Goal: Task Accomplishment & Management: Use online tool/utility

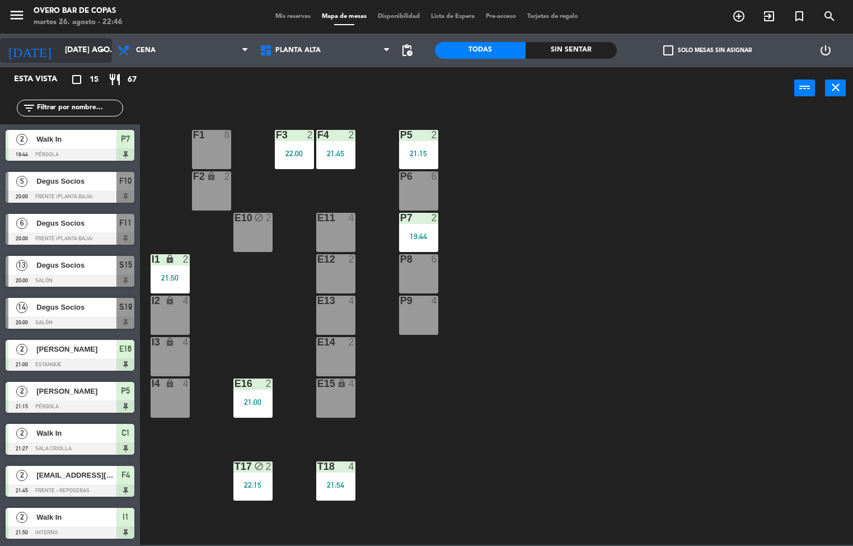
click at [63, 53] on input "[DATE] ago." at bounding box center [112, 50] width 106 height 20
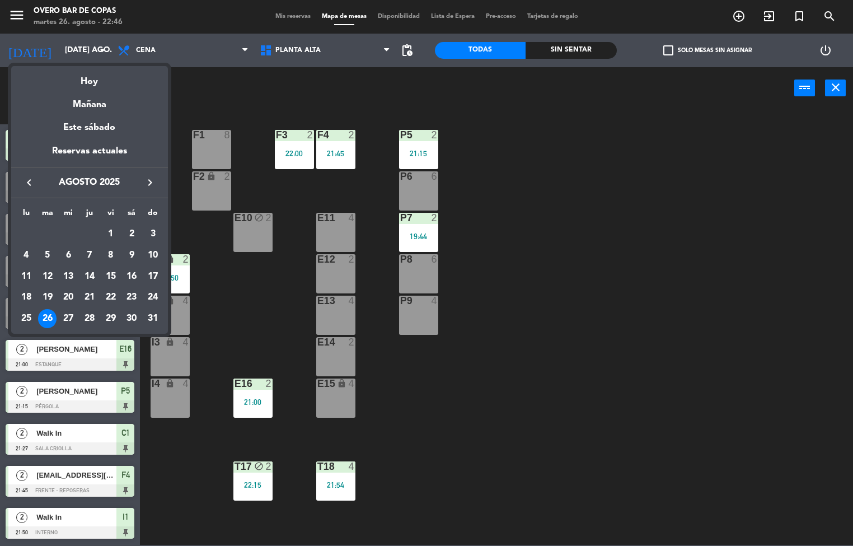
click at [47, 318] on div "26" at bounding box center [47, 318] width 19 height 19
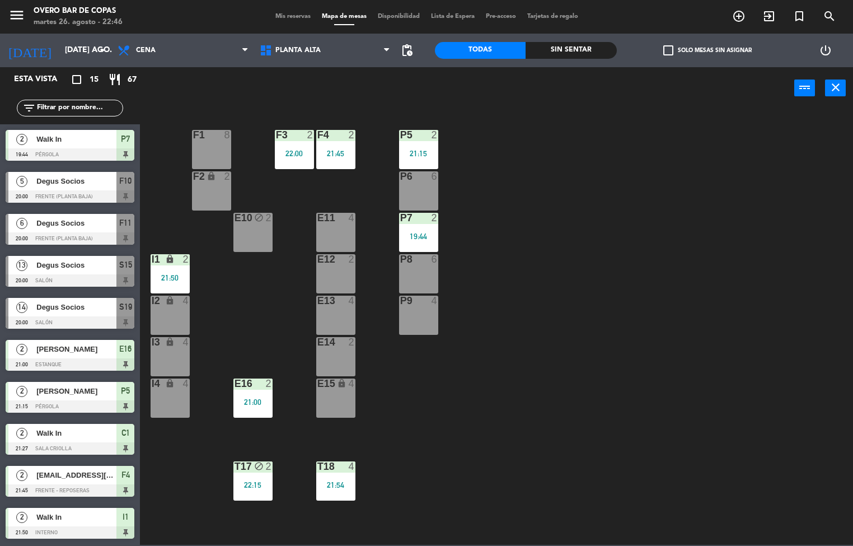
click at [288, 16] on span "Mis reservas" at bounding box center [293, 16] width 46 height 6
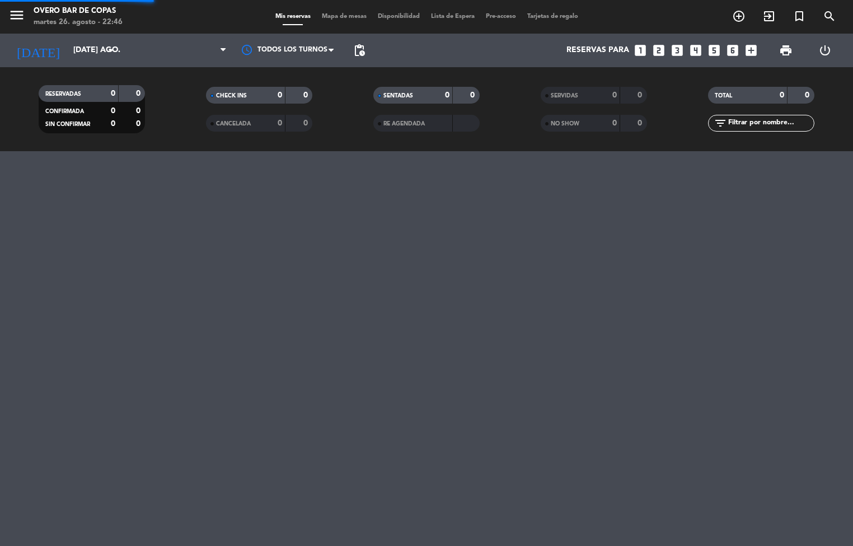
click at [331, 17] on span "Mapa de mesas" at bounding box center [344, 16] width 56 height 6
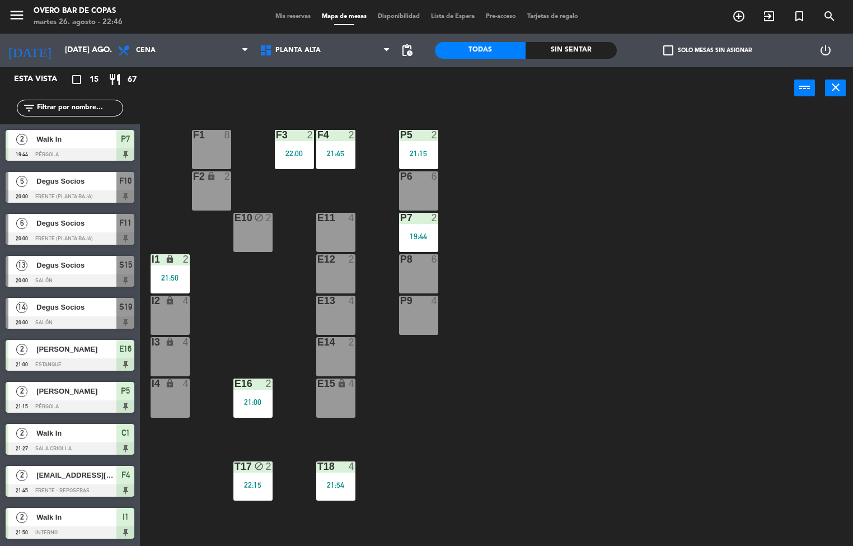
click at [671, 397] on div "P5 2 21:15 F1 8 F3 2 22:00 F4 2 21:45 P6 6 F2 lock 2 P7 2 19:44 E10 block 2 E11…" at bounding box center [500, 328] width 705 height 437
click at [76, 106] on input "text" at bounding box center [79, 108] width 87 height 12
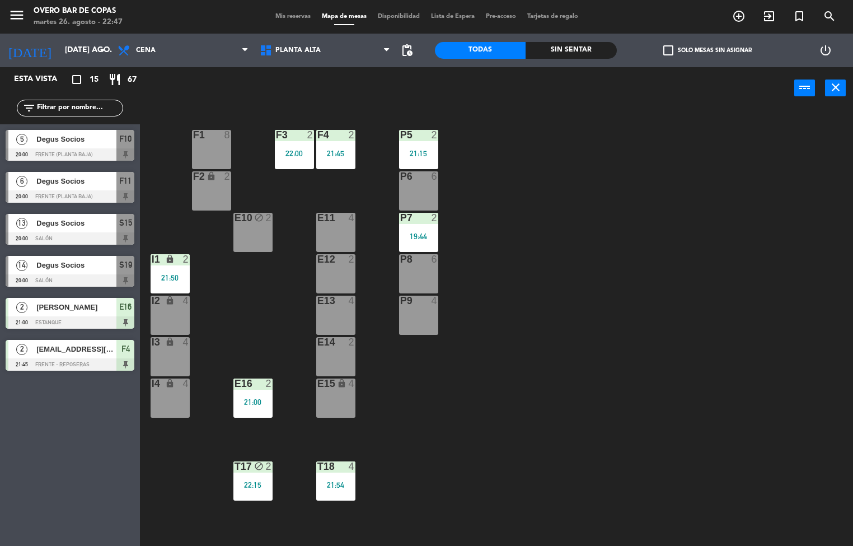
type input "c"
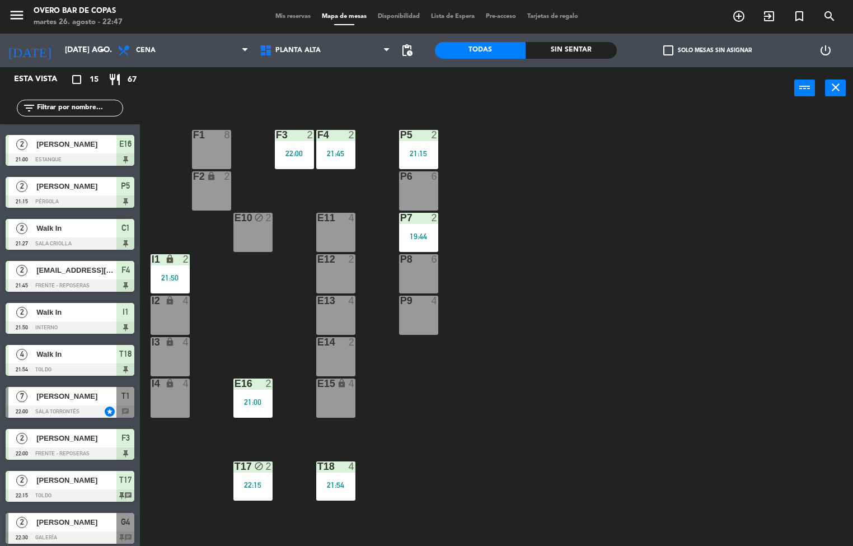
scroll to position [209, 0]
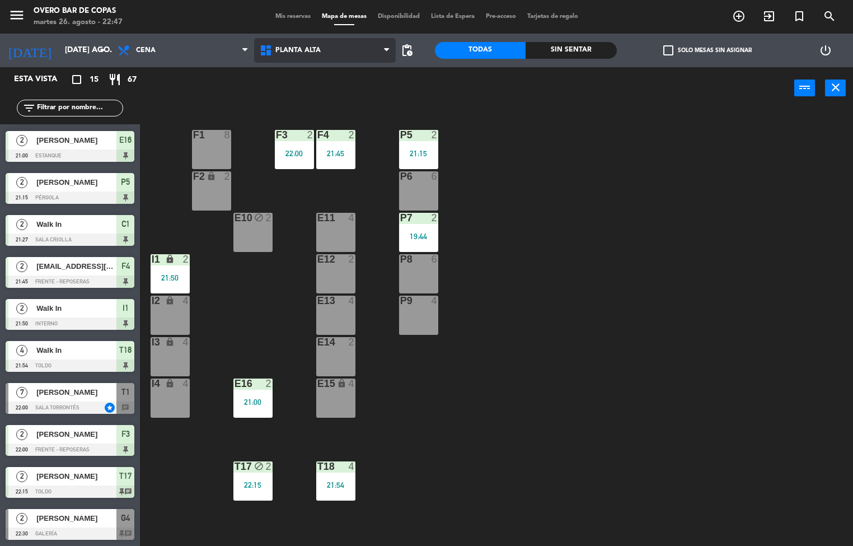
click at [279, 50] on span "Planta Alta" at bounding box center [297, 50] width 45 height 8
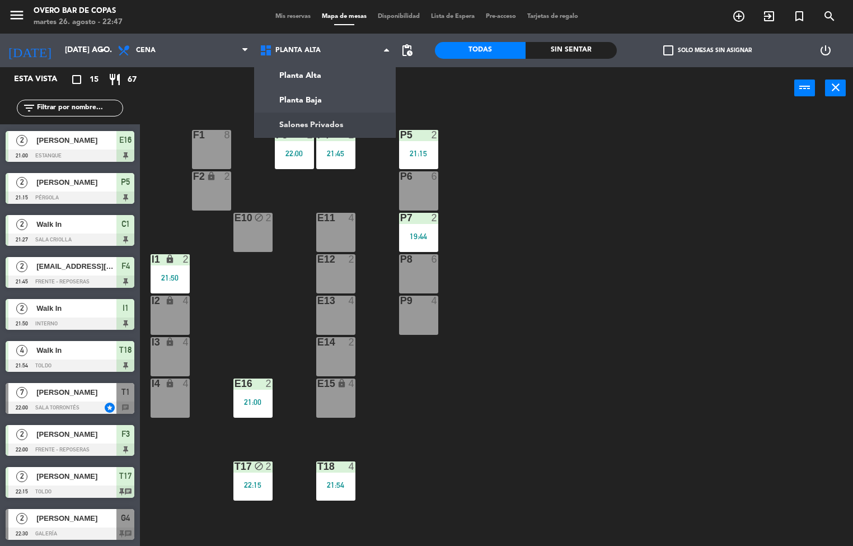
click at [522, 205] on div "P5 2 21:15 F1 8 F3 2 22:00 F4 2 21:45 P6 6 F2 lock 2 P7 2 19:44 E10 block 2 E11…" at bounding box center [500, 328] width 705 height 437
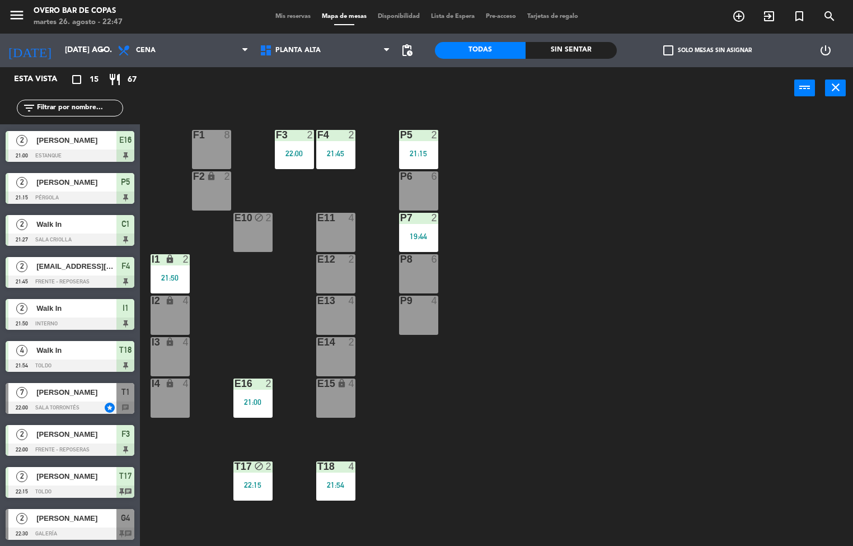
click at [524, 219] on div "P5 2 21:15 F1 8 F3 2 22:00 F4 2 21:45 P6 6 F2 lock 2 P7 2 19:44 E10 block 2 E11…" at bounding box center [500, 328] width 705 height 437
click at [69, 48] on input "[DATE] ago." at bounding box center [112, 50] width 106 height 20
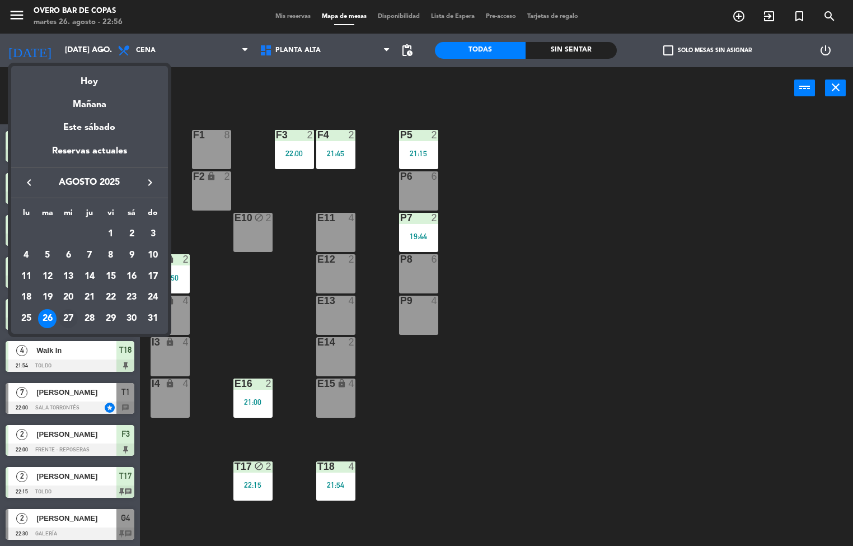
click at [71, 316] on div "27" at bounding box center [68, 318] width 19 height 19
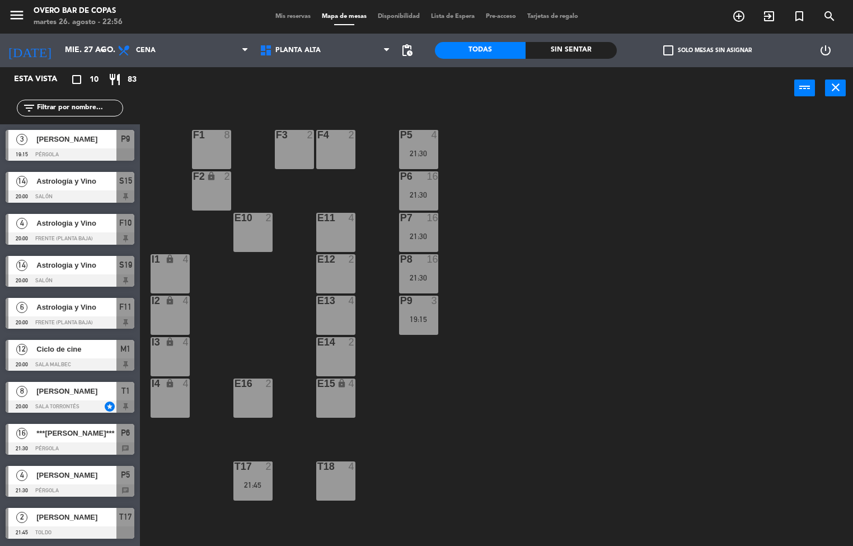
scroll to position [0, 0]
click at [68, 410] on div at bounding box center [70, 406] width 129 height 12
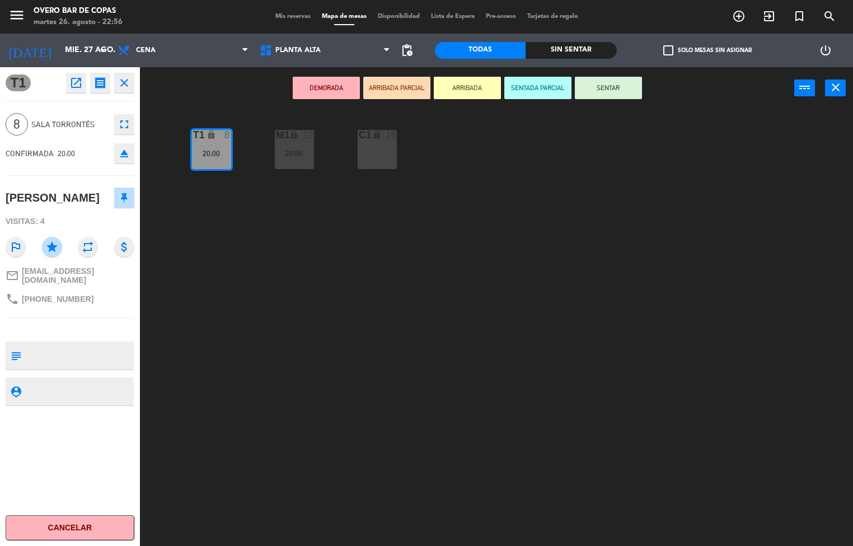
click at [243, 227] on div "T1 lock 8 20:00 M1 lock 12 20:00 C1 lock 16" at bounding box center [500, 328] width 705 height 437
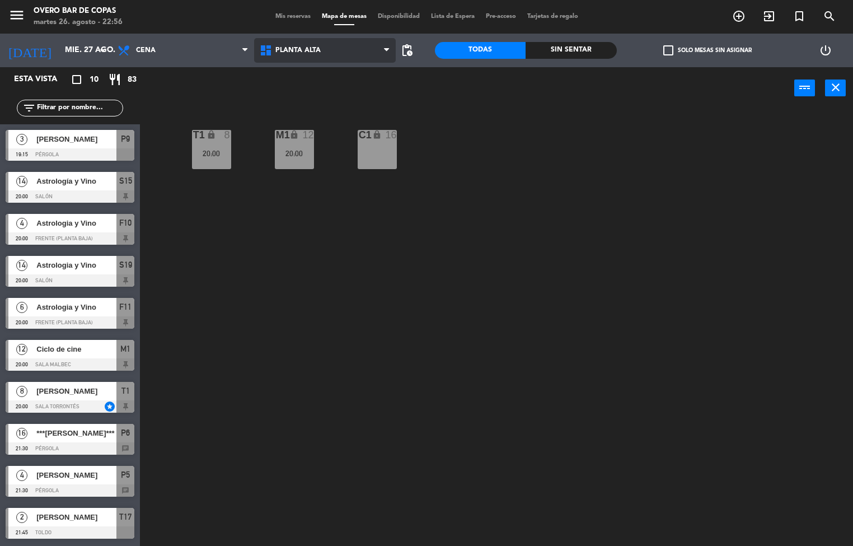
click at [275, 54] on span "Planta Alta" at bounding box center [325, 50] width 142 height 25
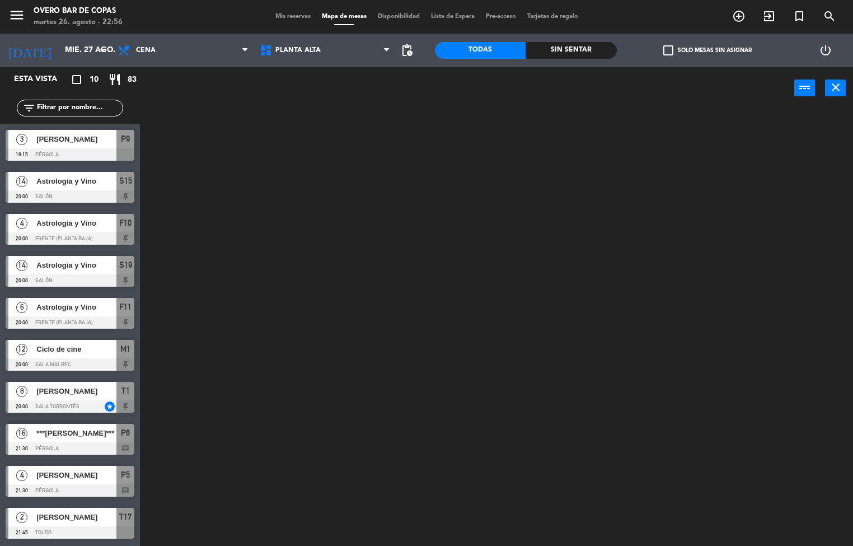
click at [313, 79] on ng-component "menu Overo Bar [PERSON_NAME] martes 26. agosto - 22:56 Mis reservas Mapa de mes…" at bounding box center [426, 273] width 853 height 546
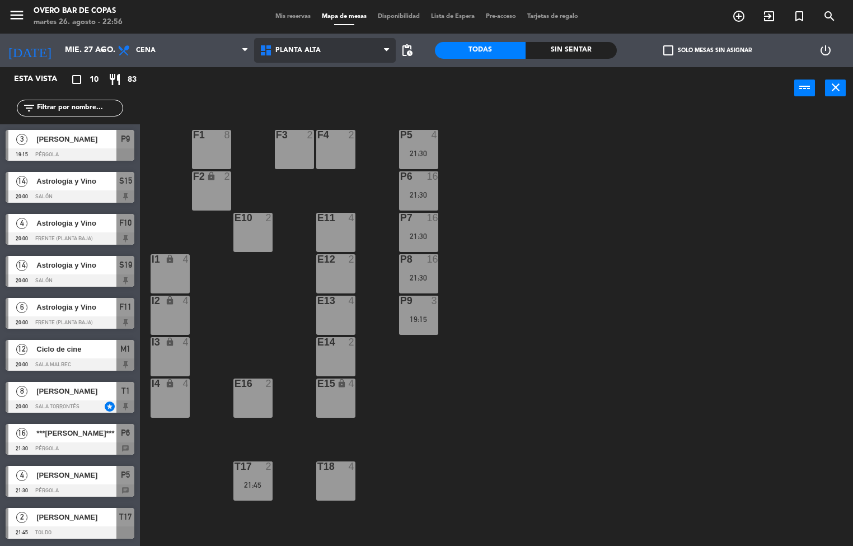
click at [311, 46] on span "Planta Alta" at bounding box center [297, 50] width 45 height 8
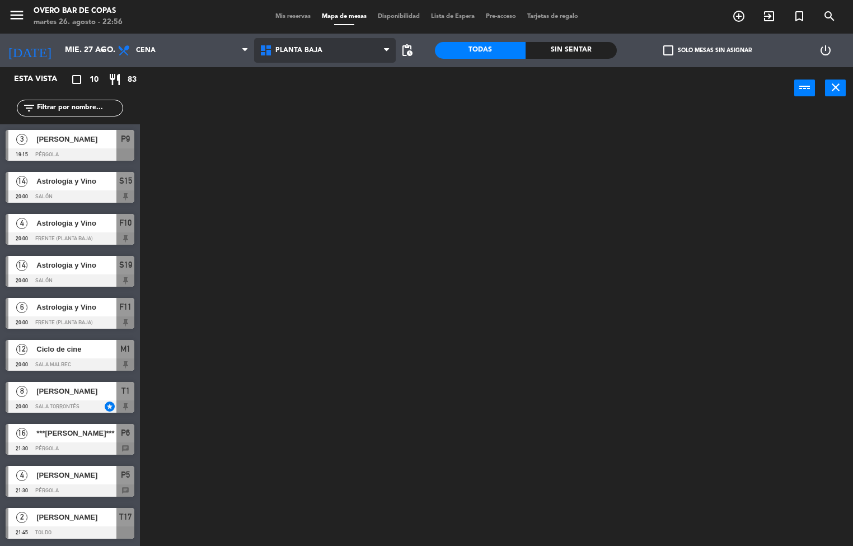
click at [296, 96] on ng-component "menu Overo Bar [PERSON_NAME] martes 26. agosto - 22:56 Mis reservas Mapa de mes…" at bounding box center [426, 273] width 853 height 546
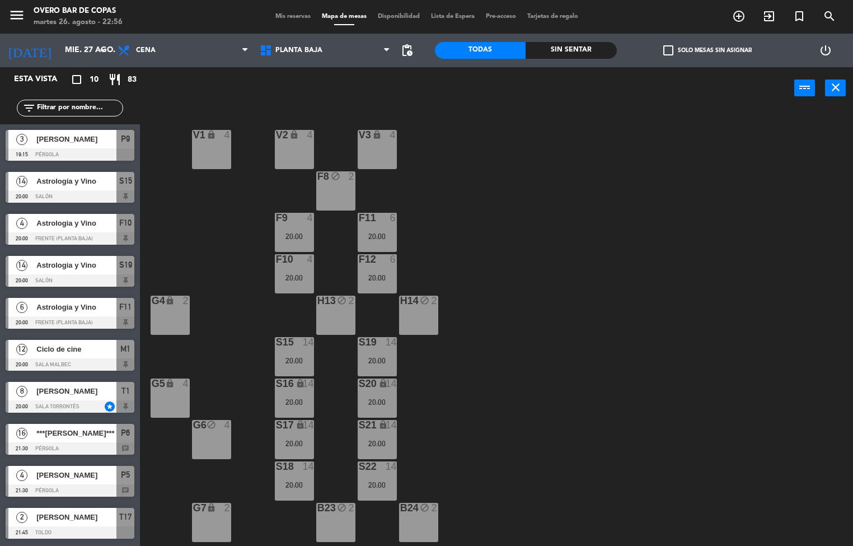
click at [617, 172] on div "V1 lock 4 V2 lock 4 V3 lock 4 F8 block 2 F9 4 20:00 F11 6 20:00 F10 4 20:00 F12…" at bounding box center [500, 328] width 705 height 437
click at [76, 50] on input "mié. 27 ago." at bounding box center [112, 50] width 106 height 20
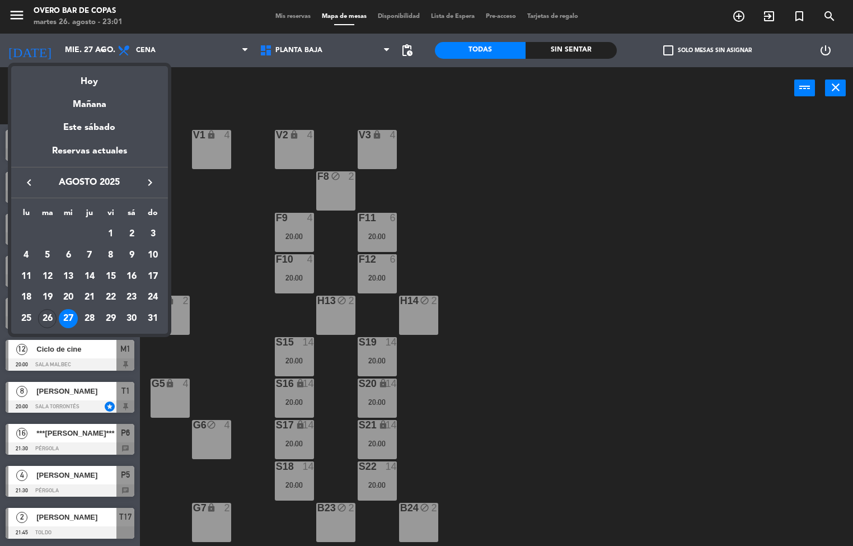
click at [540, 176] on div at bounding box center [426, 273] width 853 height 546
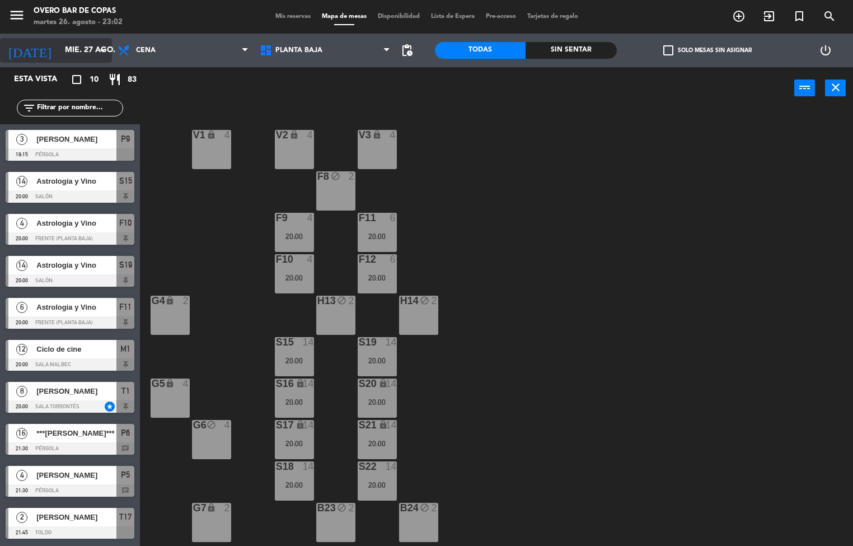
click at [88, 42] on input "mié. 27 ago." at bounding box center [112, 50] width 106 height 20
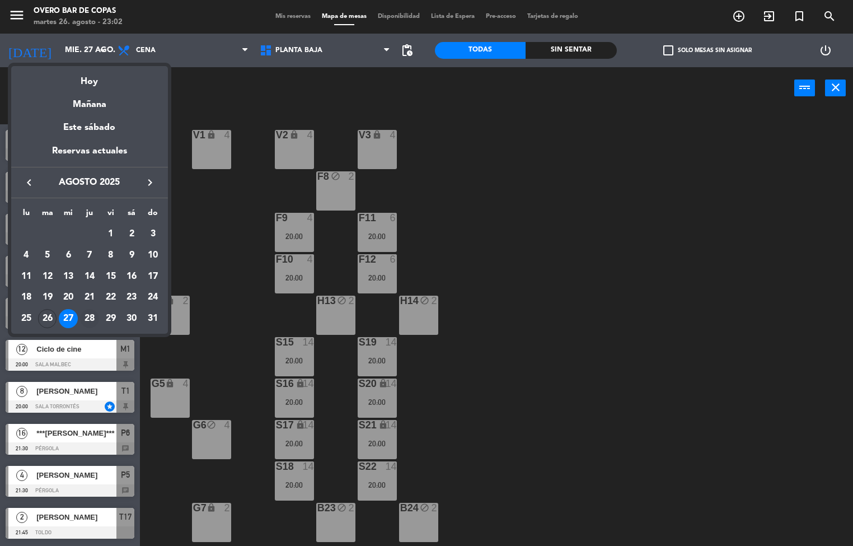
click at [86, 317] on div "28" at bounding box center [89, 318] width 19 height 19
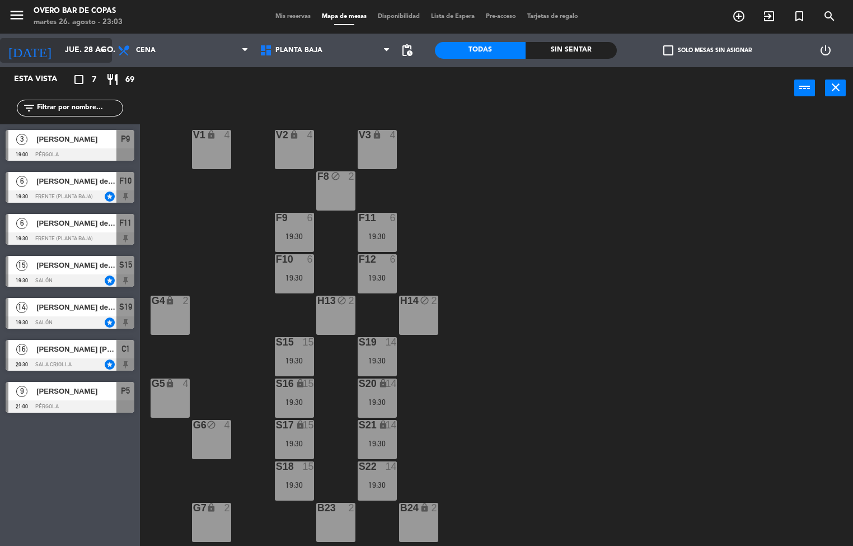
click at [84, 50] on input "jue. 28 ago." at bounding box center [112, 50] width 106 height 20
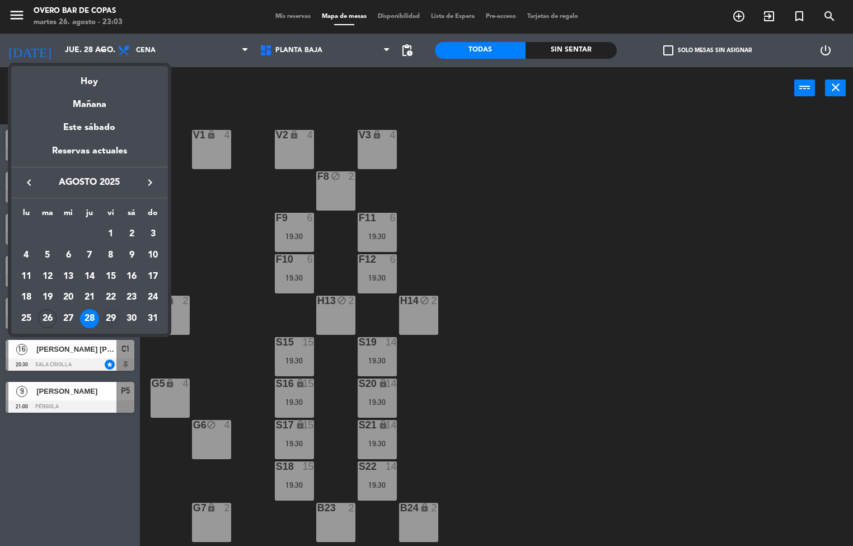
click at [111, 318] on div "29" at bounding box center [110, 318] width 19 height 19
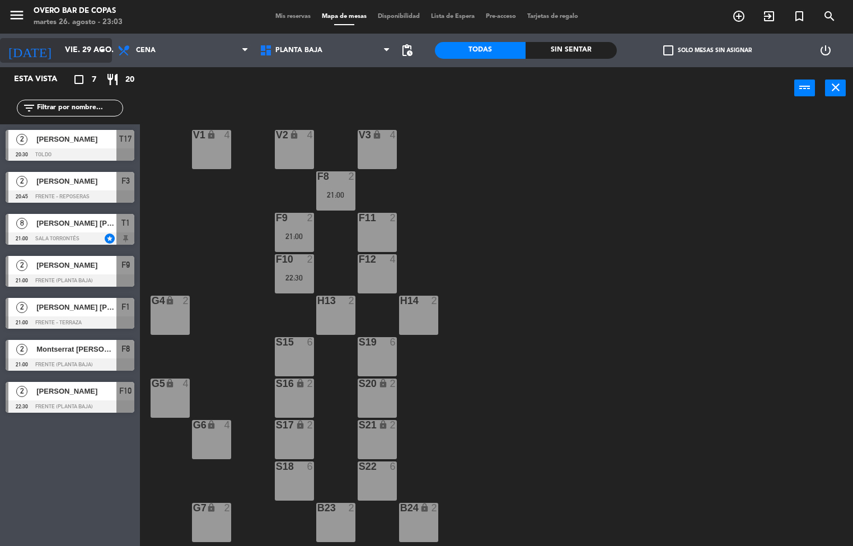
click at [71, 49] on input "vie. 29 ago." at bounding box center [112, 50] width 106 height 20
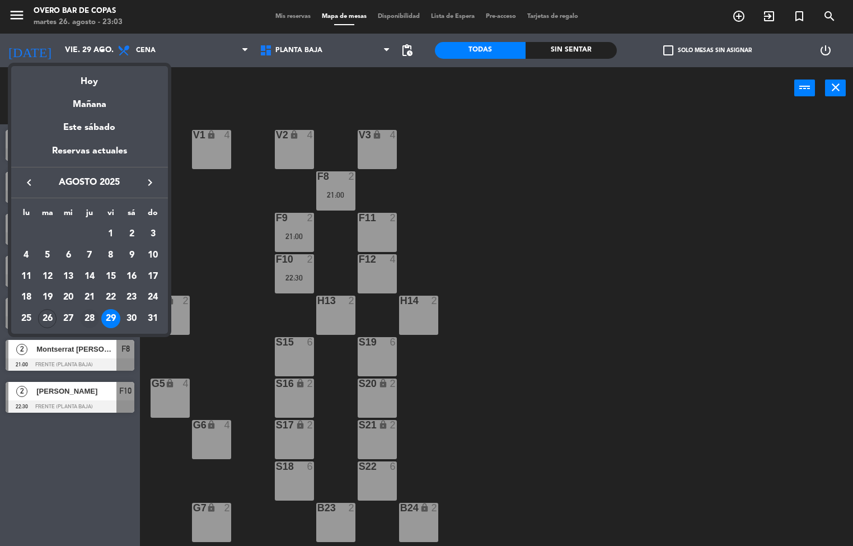
click at [93, 318] on div "28" at bounding box center [89, 318] width 19 height 19
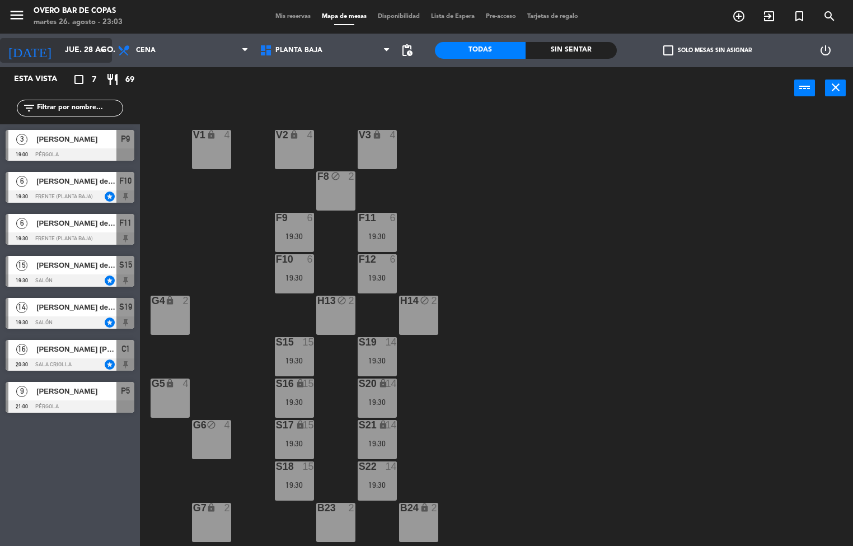
click at [68, 48] on input "jue. 28 ago." at bounding box center [112, 50] width 106 height 20
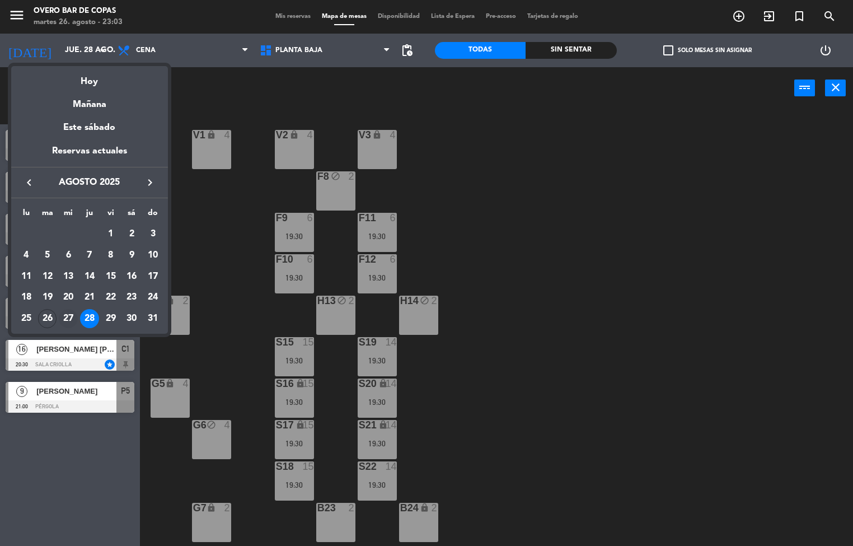
click at [68, 315] on div "27" at bounding box center [68, 318] width 19 height 19
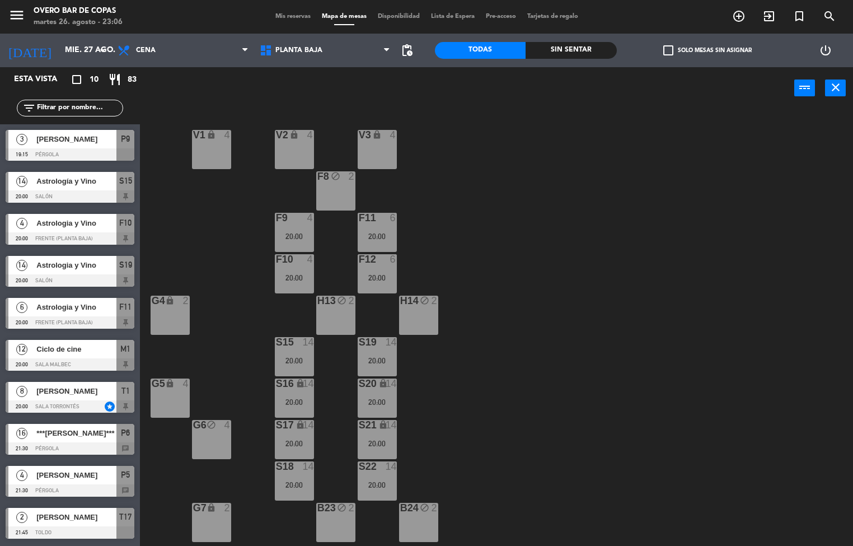
click at [613, 465] on div "V1 lock 4 V2 lock 4 V3 lock 4 F8 block 2 F9 4 20:00 F11 6 20:00 F10 4 20:00 F12…" at bounding box center [500, 328] width 705 height 437
click at [71, 52] on input "mié. 27 ago." at bounding box center [112, 50] width 106 height 20
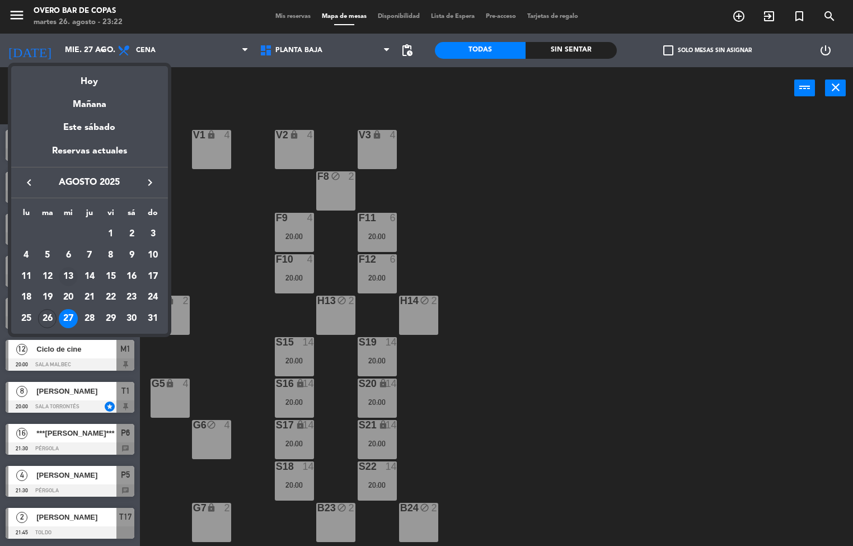
click at [73, 270] on div "13" at bounding box center [68, 276] width 19 height 19
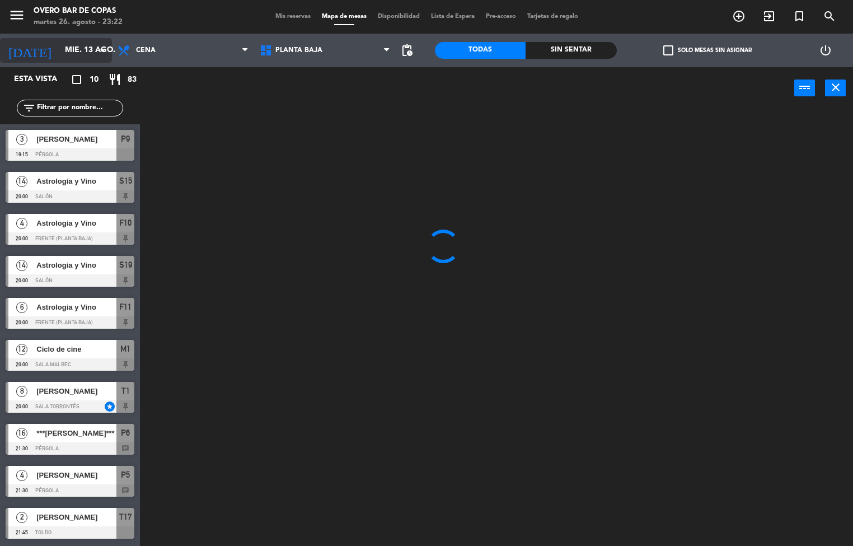
click at [71, 54] on input "mié. 13 ago." at bounding box center [112, 50] width 106 height 20
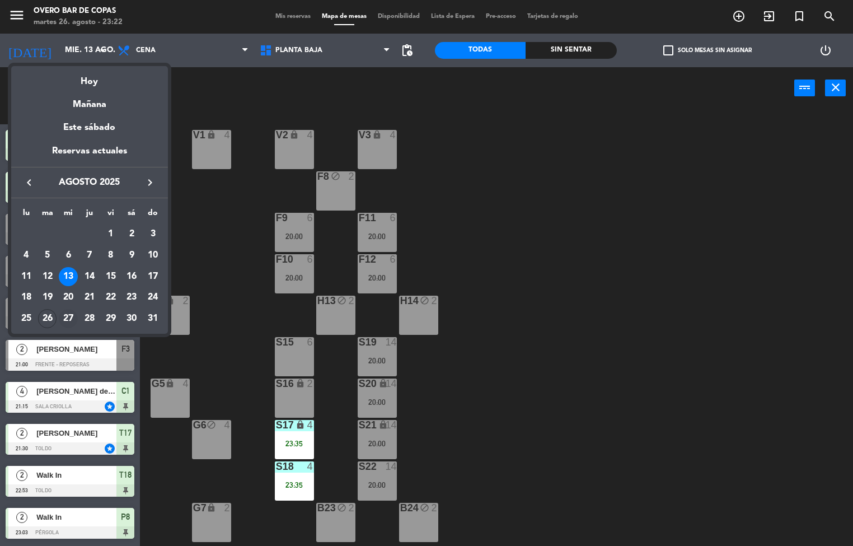
click at [62, 321] on div "27" at bounding box center [68, 318] width 19 height 19
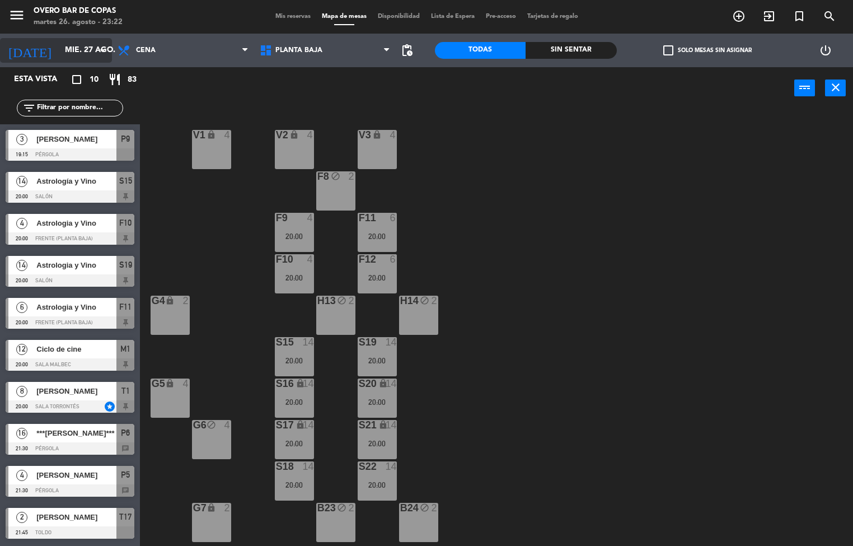
click at [59, 52] on input "mié. 27 ago." at bounding box center [112, 50] width 106 height 20
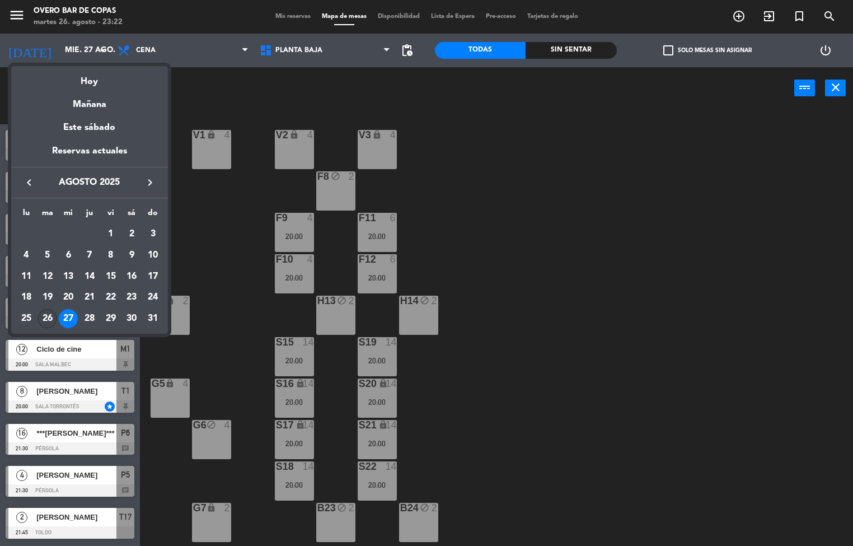
click at [50, 321] on div "26" at bounding box center [47, 318] width 19 height 19
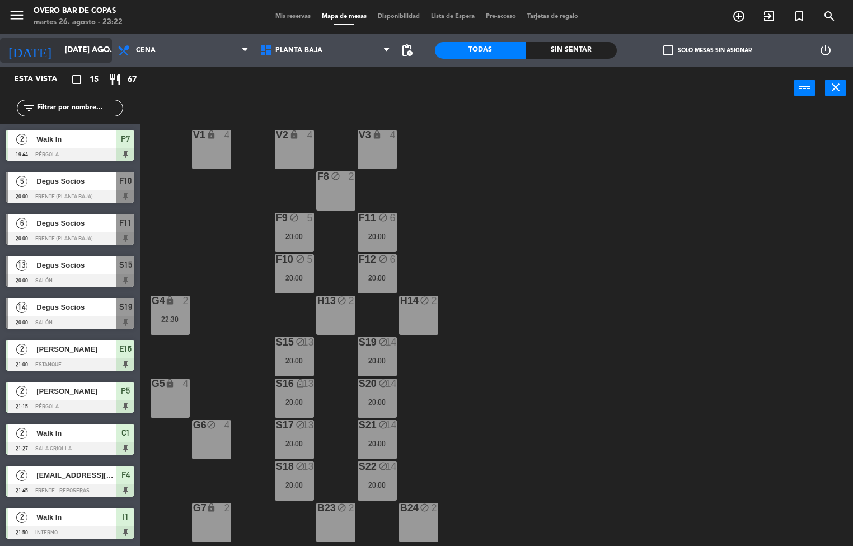
click at [64, 53] on input "[DATE] ago." at bounding box center [112, 50] width 106 height 20
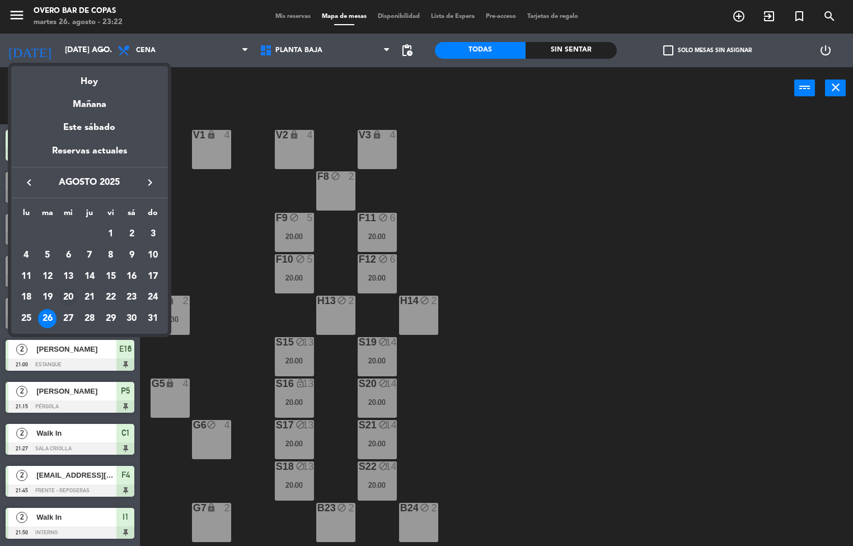
click at [68, 297] on div "20" at bounding box center [68, 297] width 19 height 19
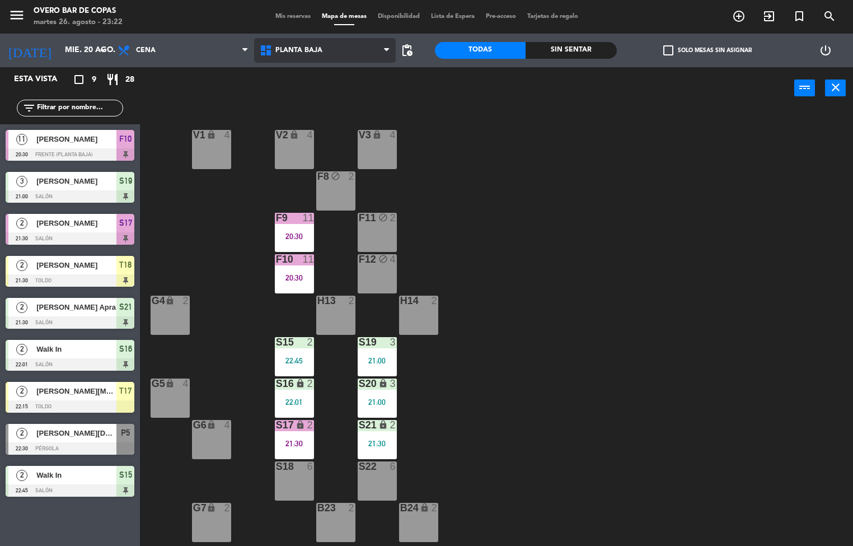
click at [316, 48] on span "Planta Baja" at bounding box center [298, 50] width 47 height 8
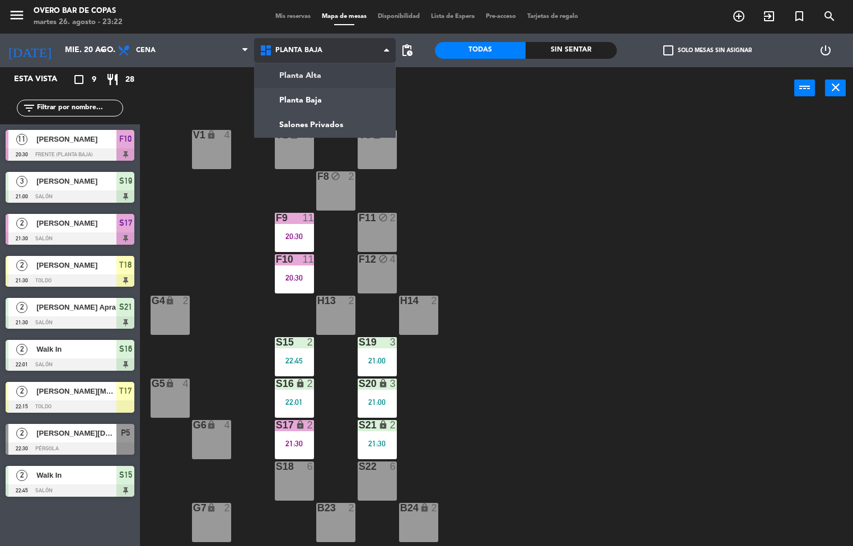
click at [316, 76] on ng-component "menu Overo Bar [PERSON_NAME] martes 26. agosto - 23:22 Mis reservas Mapa de mes…" at bounding box center [426, 273] width 853 height 546
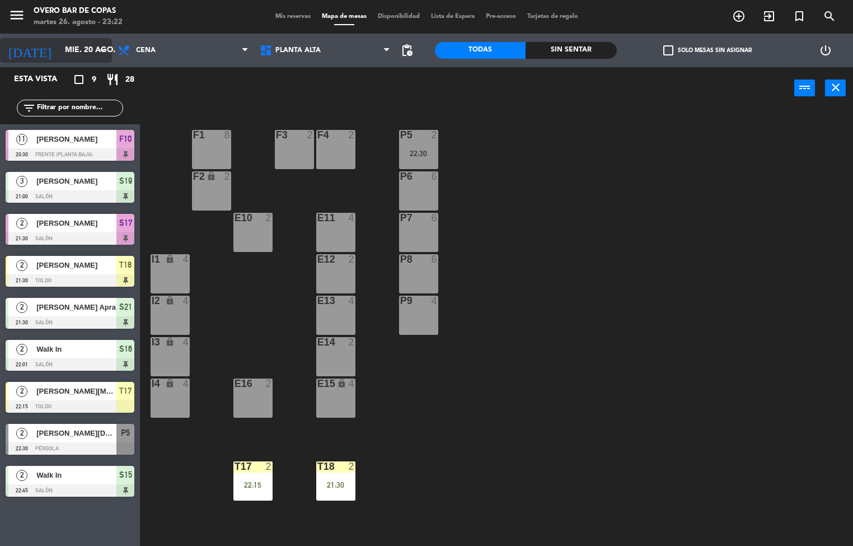
click at [59, 44] on input "mié. 20 ago." at bounding box center [112, 50] width 106 height 20
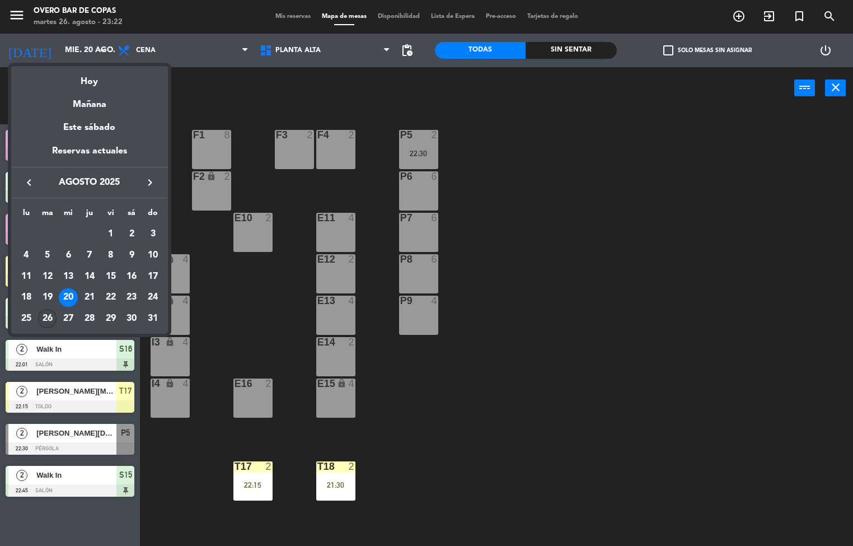
click at [49, 316] on div "26" at bounding box center [47, 318] width 19 height 19
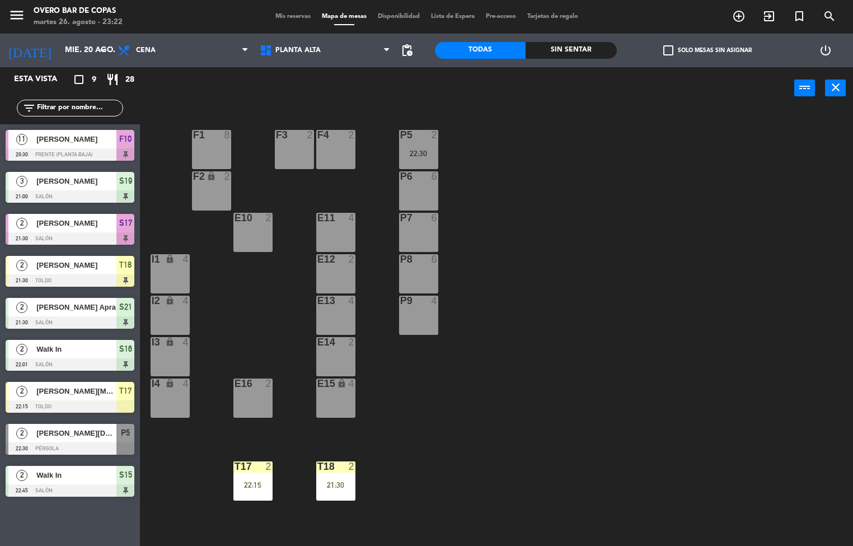
type input "[DATE] ago."
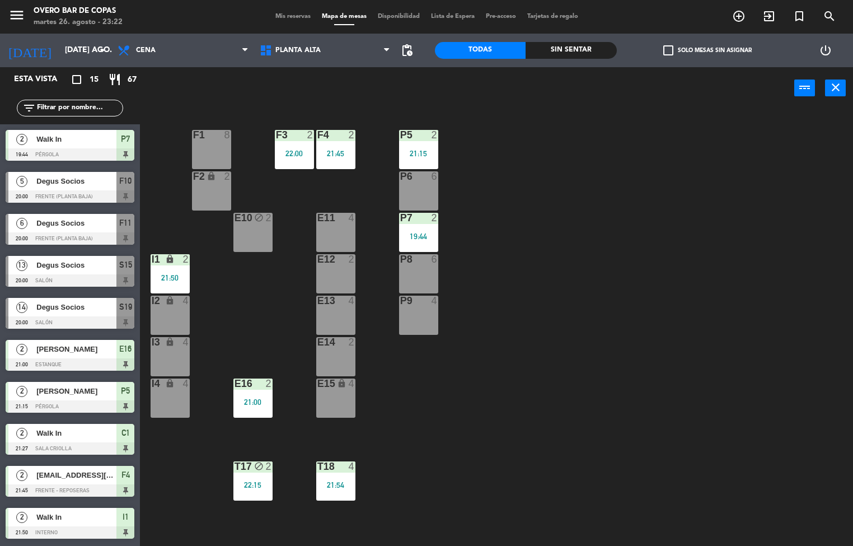
click at [250, 240] on div "E10 block 2" at bounding box center [252, 232] width 39 height 39
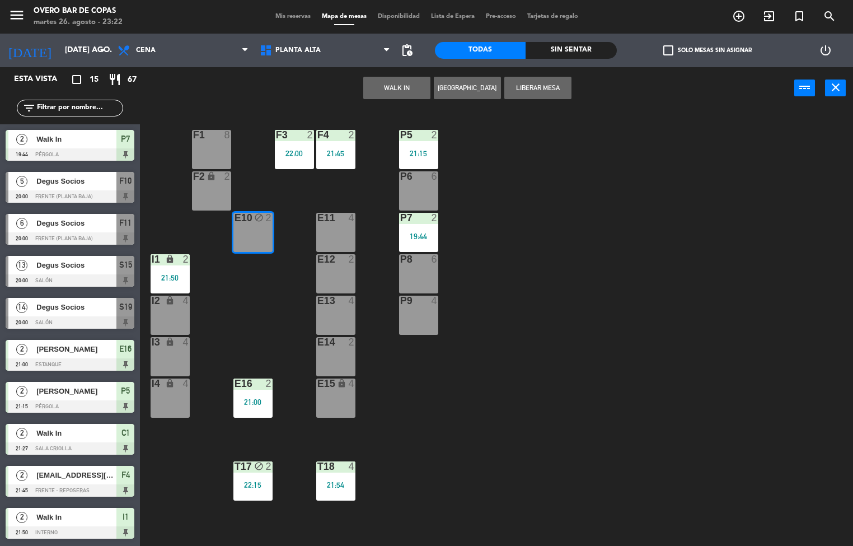
click at [425, 87] on button "WALK IN" at bounding box center [396, 88] width 67 height 22
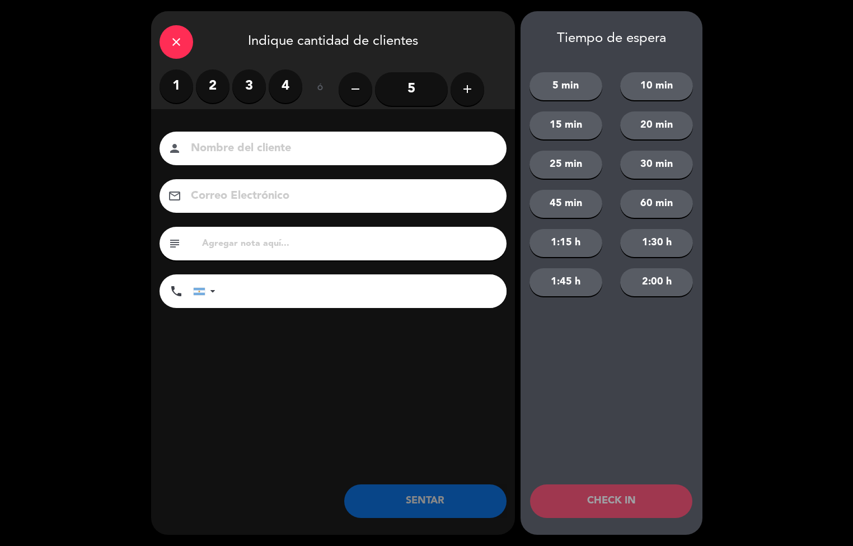
click at [212, 86] on label "2" at bounding box center [213, 86] width 34 height 34
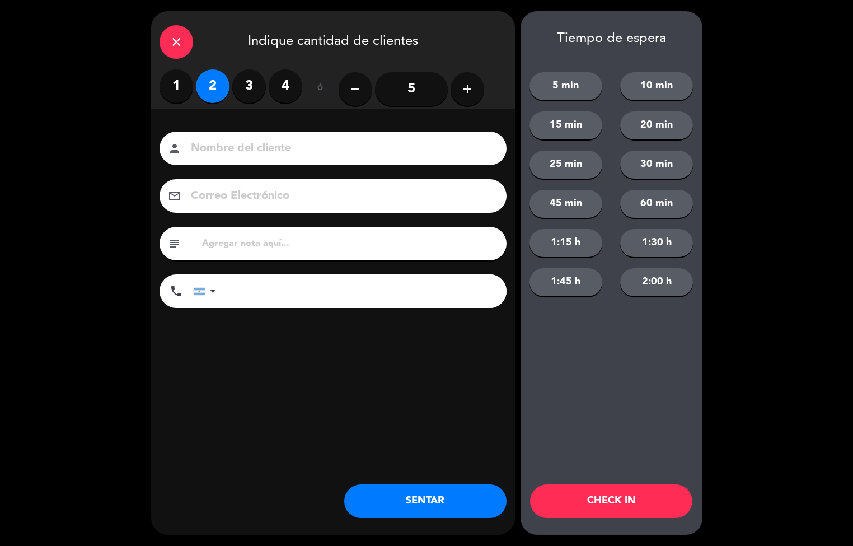
click at [402, 493] on button "SENTAR" at bounding box center [425, 501] width 162 height 34
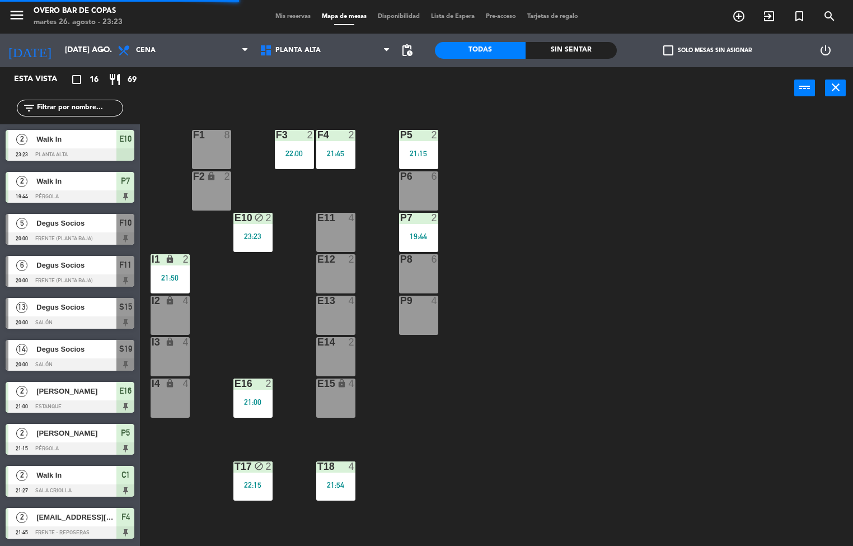
click at [774, 235] on div "P5 2 21:15 F1 8 F3 2 22:00 F4 2 21:45 P6 6 F2 lock 2 P7 2 19:44 E10 block 2 23:…" at bounding box center [500, 328] width 705 height 437
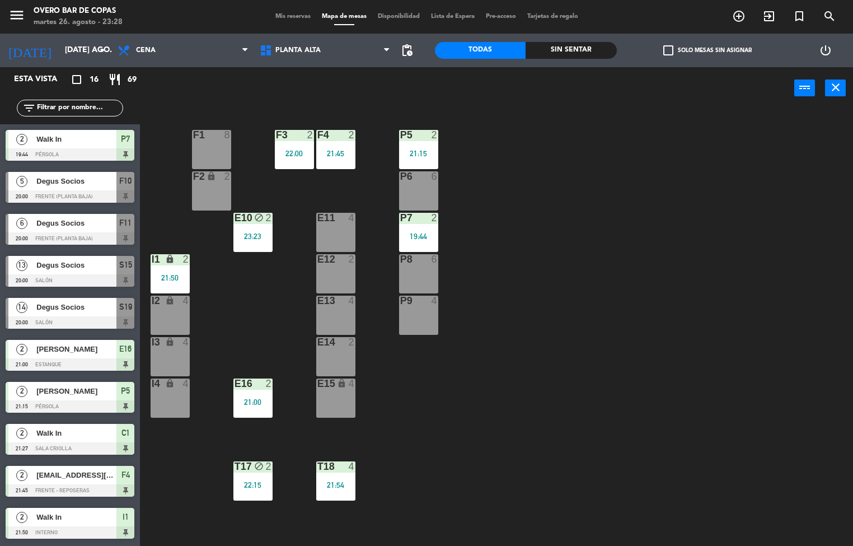
click at [581, 291] on div "P5 2 21:15 F1 8 F3 2 22:00 F4 2 21:45 P6 6 F2 lock 2 P7 2 19:44 E10 block 2 23:…" at bounding box center [500, 328] width 705 height 437
click at [403, 17] on span "Disponibilidad" at bounding box center [398, 16] width 53 height 6
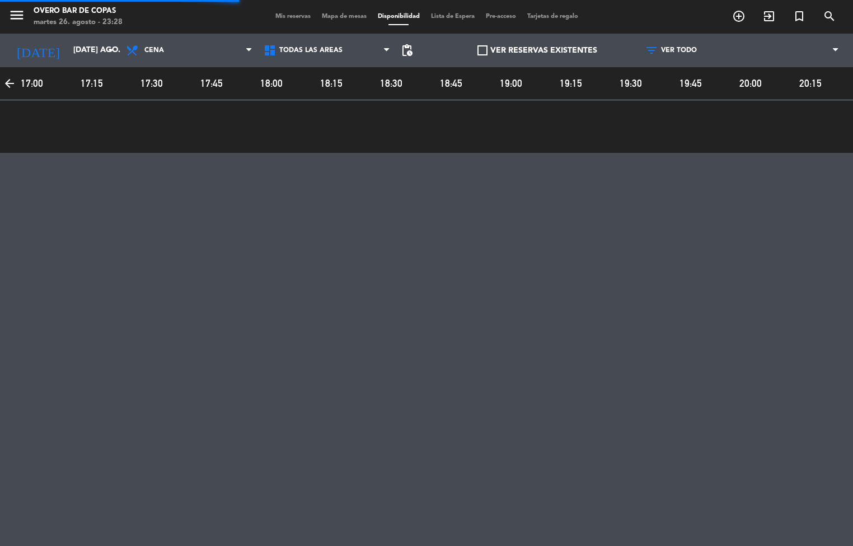
scroll to position [0, 776]
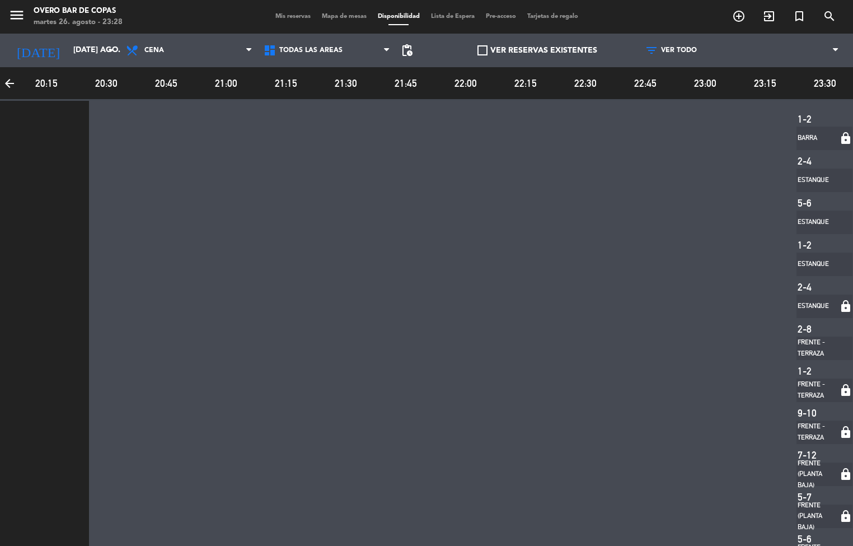
click at [348, 11] on div "menu Overo Bar [PERSON_NAME] martes 26. agosto - 23:28 Mis reservas Mapa de mes…" at bounding box center [426, 17] width 853 height 34
click at [321, 14] on span "Mapa de mesas" at bounding box center [344, 16] width 56 height 6
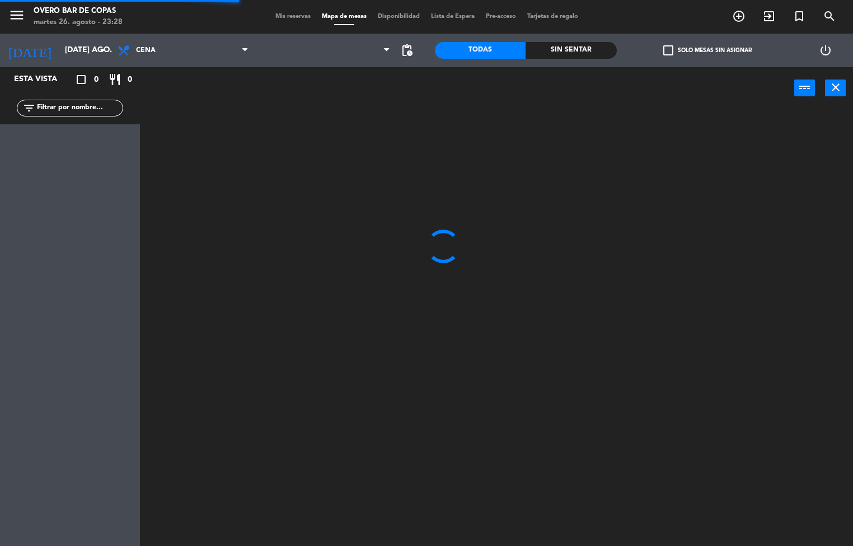
click at [308, 13] on span "Mis reservas" at bounding box center [293, 16] width 46 height 6
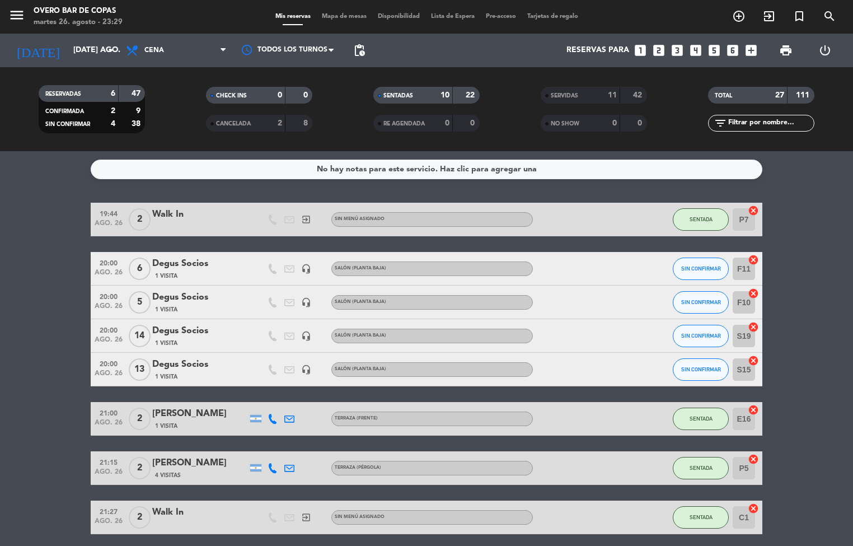
click at [595, 99] on div "11" at bounding box center [605, 95] width 22 height 13
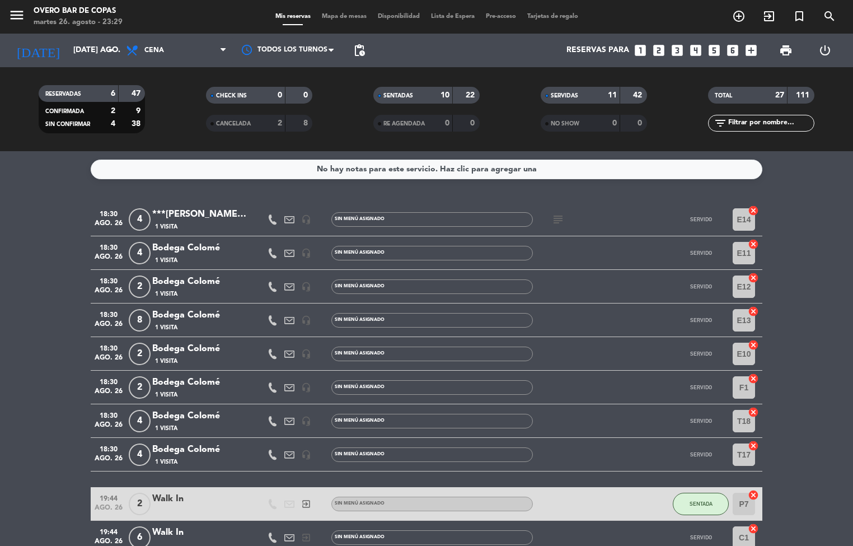
click at [172, 221] on div "***[PERSON_NAME]***" at bounding box center [199, 214] width 95 height 15
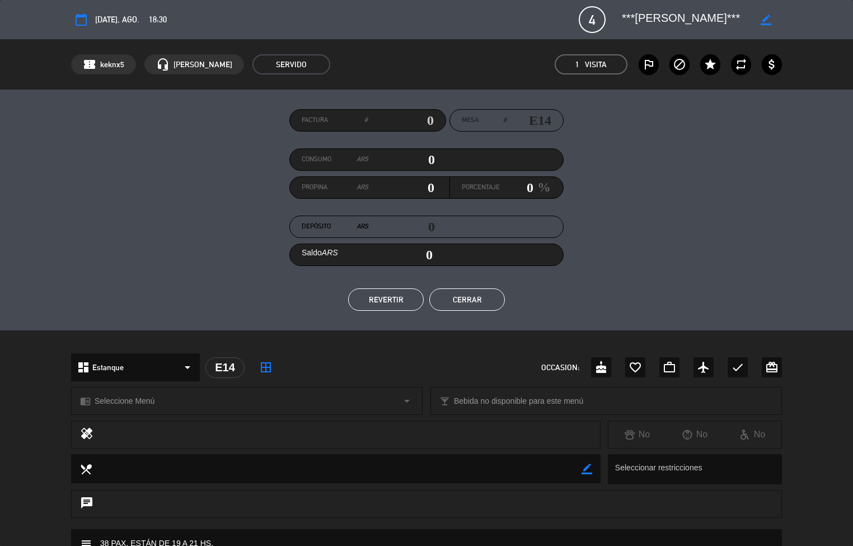
click at [451, 298] on button "Cerrar" at bounding box center [467, 299] width 76 height 22
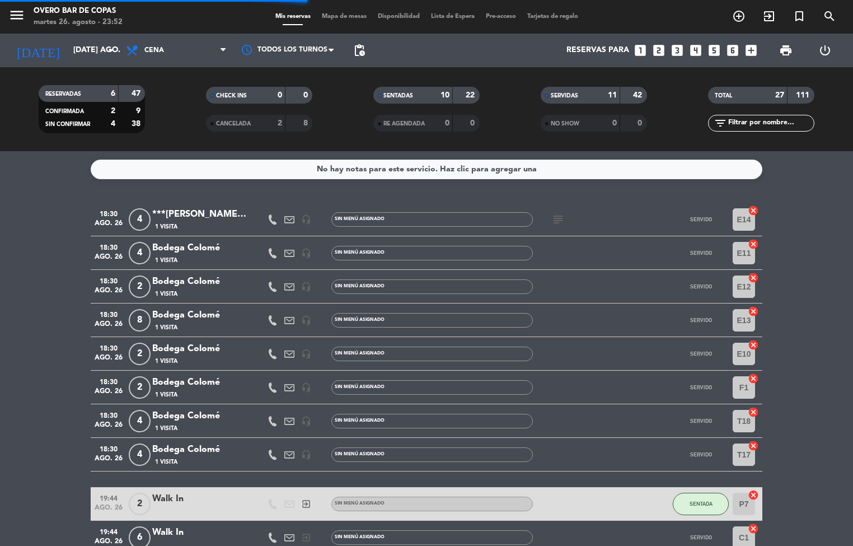
scroll to position [504, 0]
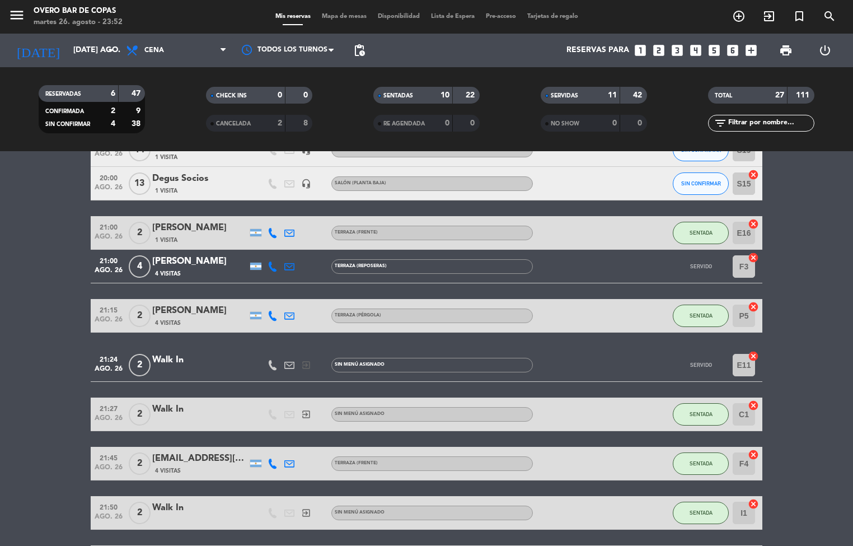
click at [339, 13] on span "Mapa de mesas" at bounding box center [344, 16] width 56 height 6
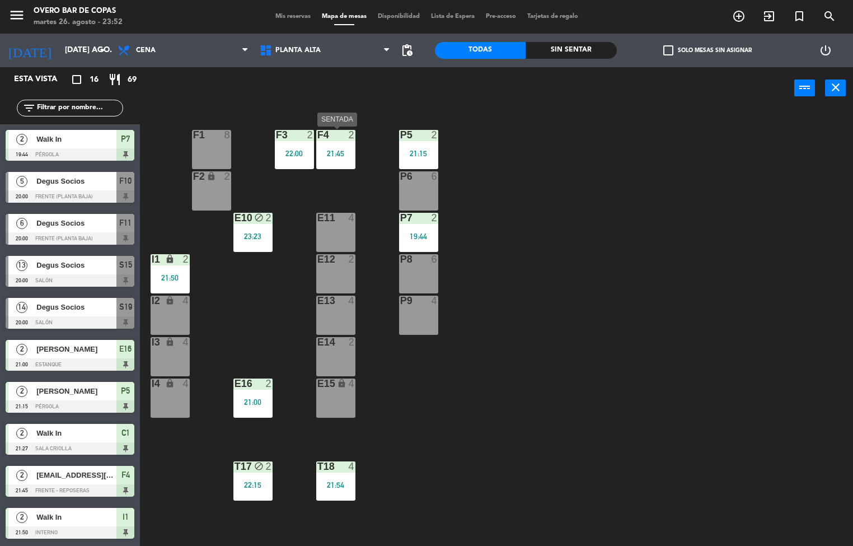
click at [350, 153] on div "21:45" at bounding box center [335, 153] width 39 height 8
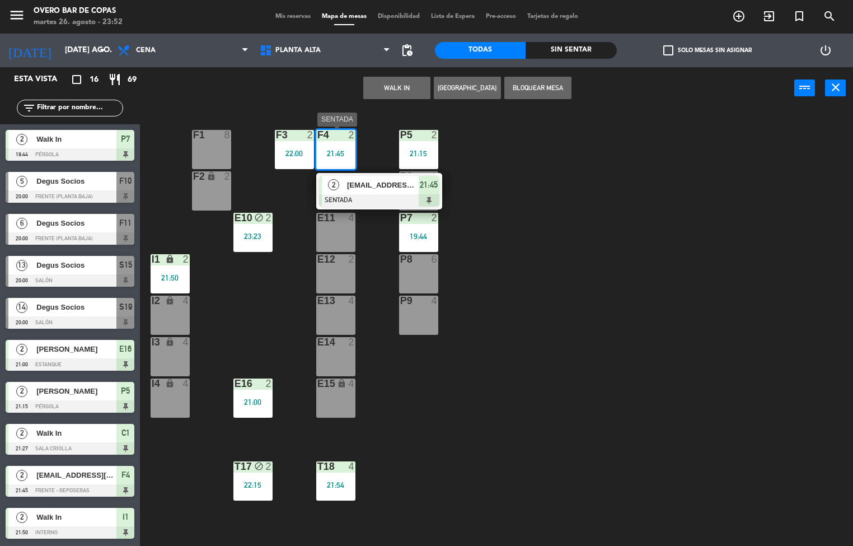
click at [378, 197] on div at bounding box center [379, 200] width 120 height 12
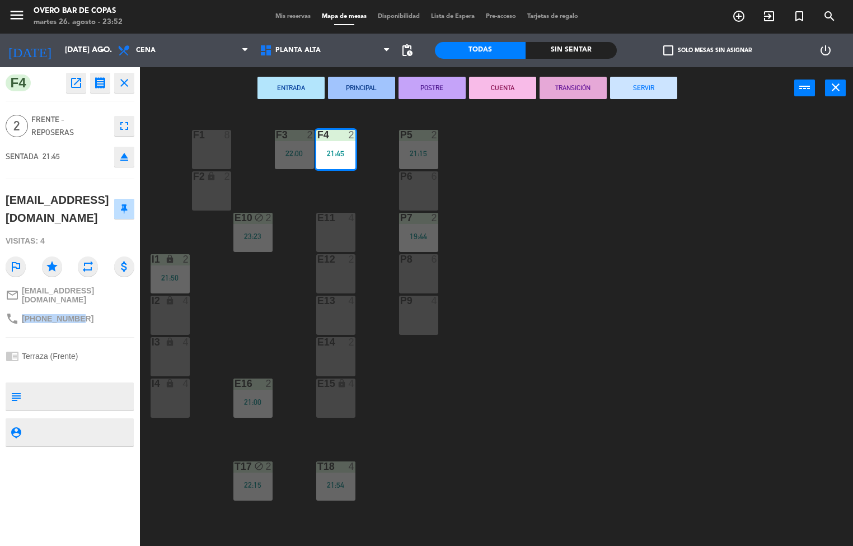
drag, startPoint x: 76, startPoint y: 292, endPoint x: 21, endPoint y: 294, distance: 54.9
click at [22, 314] on span "[PHONE_NUMBER]" at bounding box center [58, 318] width 72 height 9
click at [26, 311] on div "F4 open_in_new receipt 9:45 PM mar., 26 ago. 2 personas [EMAIL_ADDRESS][DOMAIN_…" at bounding box center [70, 306] width 140 height 479
drag, startPoint x: 519, startPoint y: 279, endPoint x: 128, endPoint y: 294, distance: 392.1
click at [512, 280] on div "P5 2 21:15 F1 8 F3 2 22:00 F4 2 21:45 P6 6 F2 lock 2 P7 2 19:44 E10 block 2 23:…" at bounding box center [500, 328] width 705 height 437
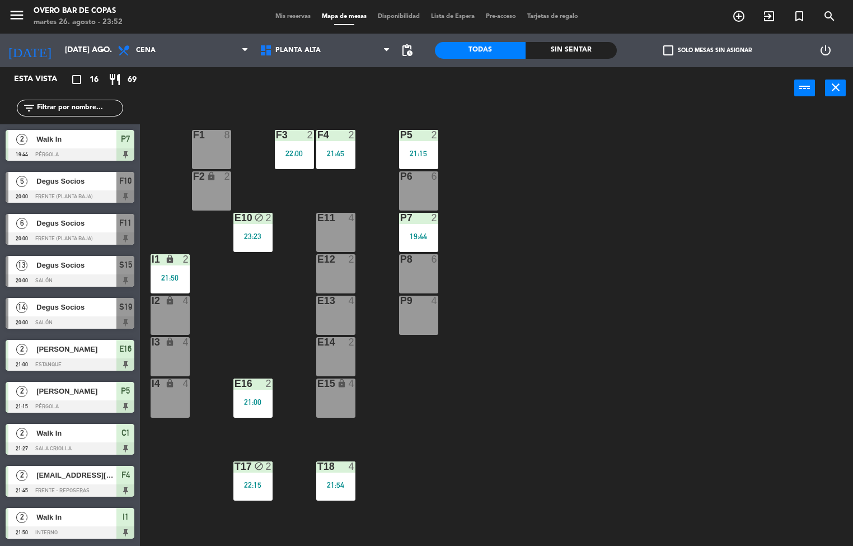
click at [330, 144] on div "F4 2 21:45" at bounding box center [335, 149] width 39 height 39
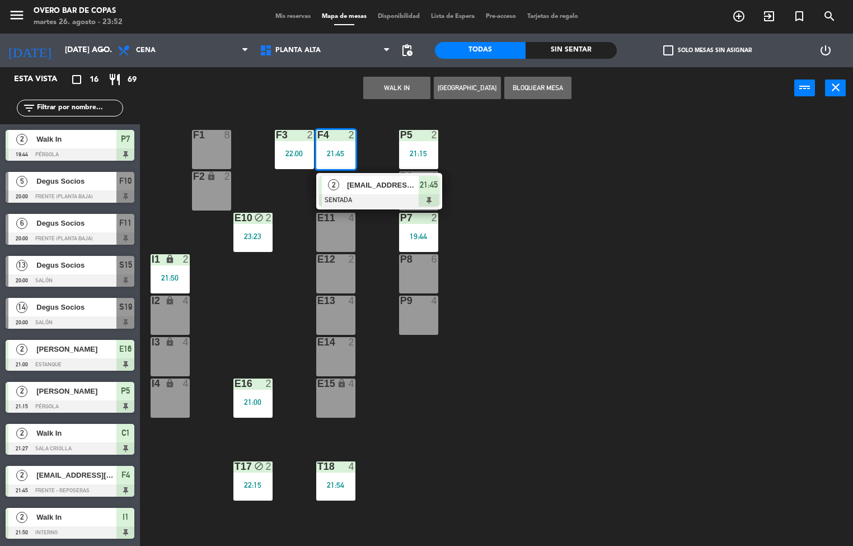
drag, startPoint x: 620, startPoint y: 254, endPoint x: 576, endPoint y: 243, distance: 44.9
click at [620, 256] on div "P5 2 21:15 F1 8 F3 2 22:00 F4 2 21:45 2 [EMAIL_ADDRESS][DOMAIN_NAME] SENTADA 21…" at bounding box center [500, 328] width 705 height 437
